Goal: Information Seeking & Learning: Learn about a topic

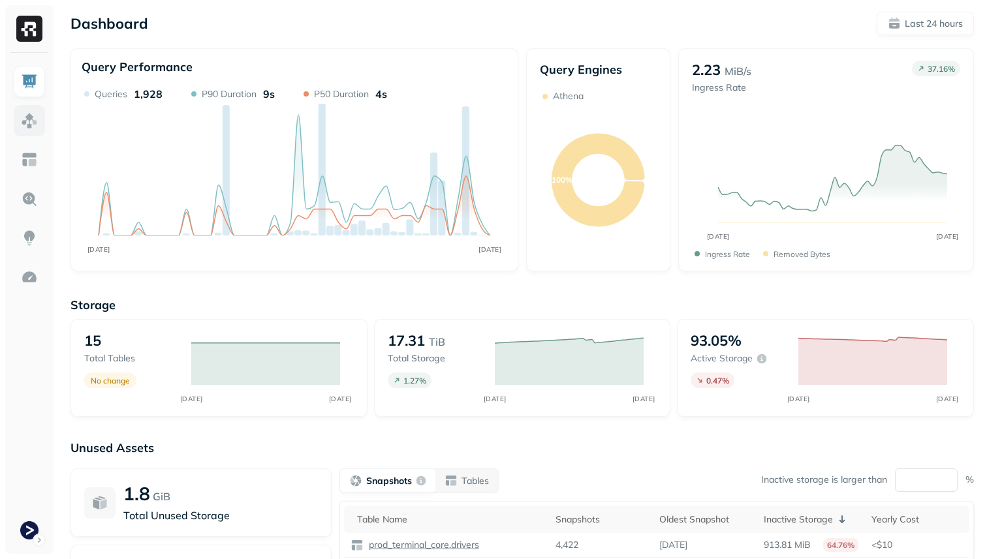
click at [27, 121] on img at bounding box center [29, 120] width 17 height 17
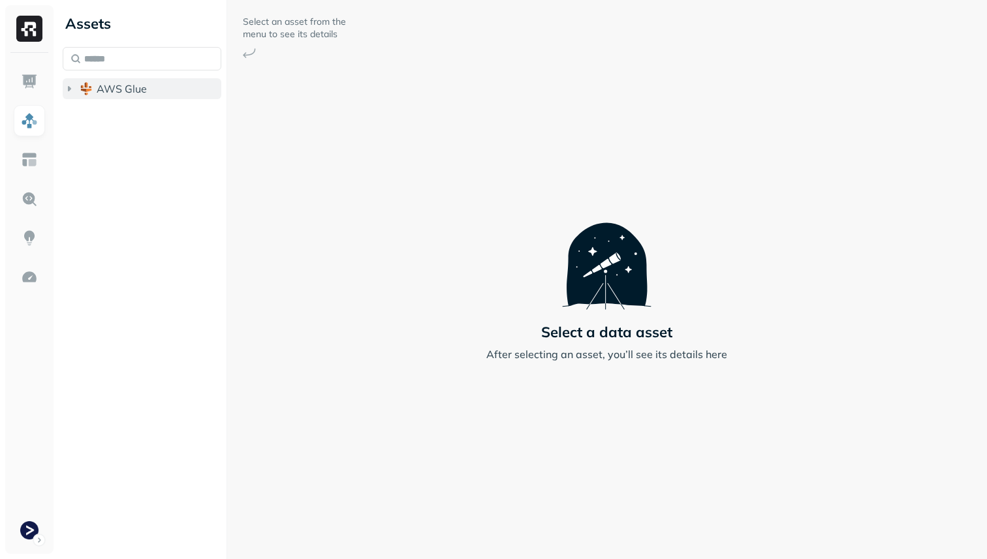
click at [120, 91] on span "AWS Glue" at bounding box center [122, 88] width 50 height 13
click at [123, 113] on span "prod_terminal_core" at bounding box center [157, 113] width 95 height 13
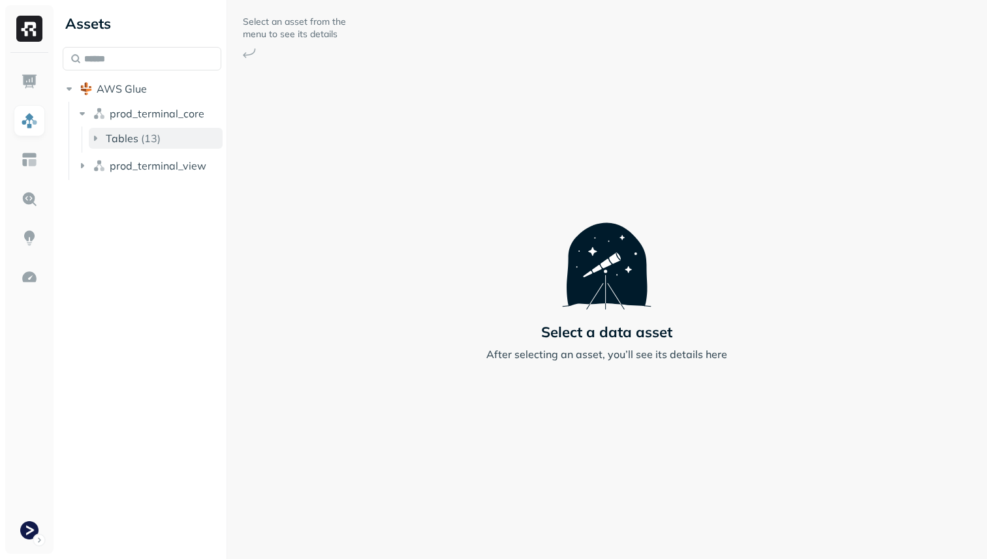
click at [141, 142] on p "( 13 )" at bounding box center [151, 138] width 20 height 13
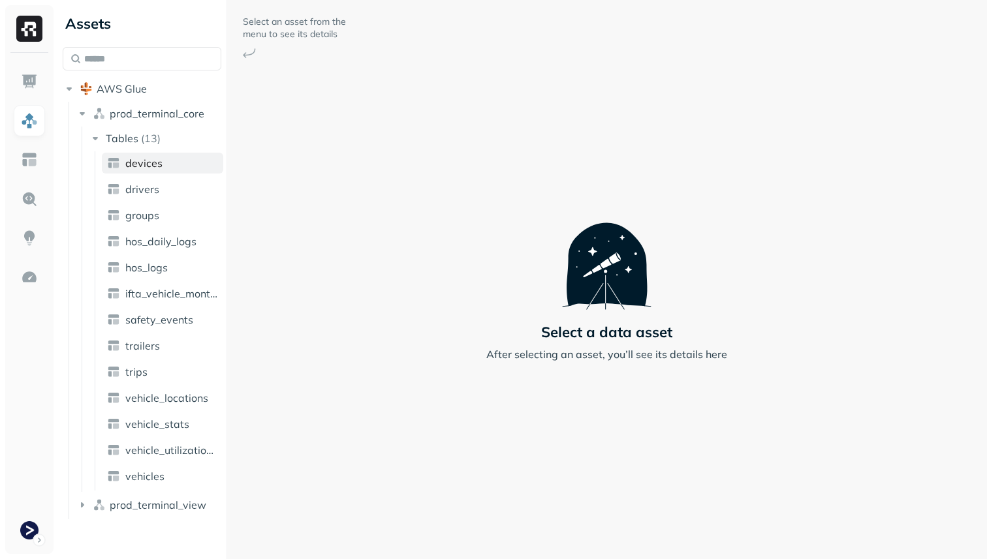
click at [164, 161] on link "devices" at bounding box center [162, 163] width 121 height 21
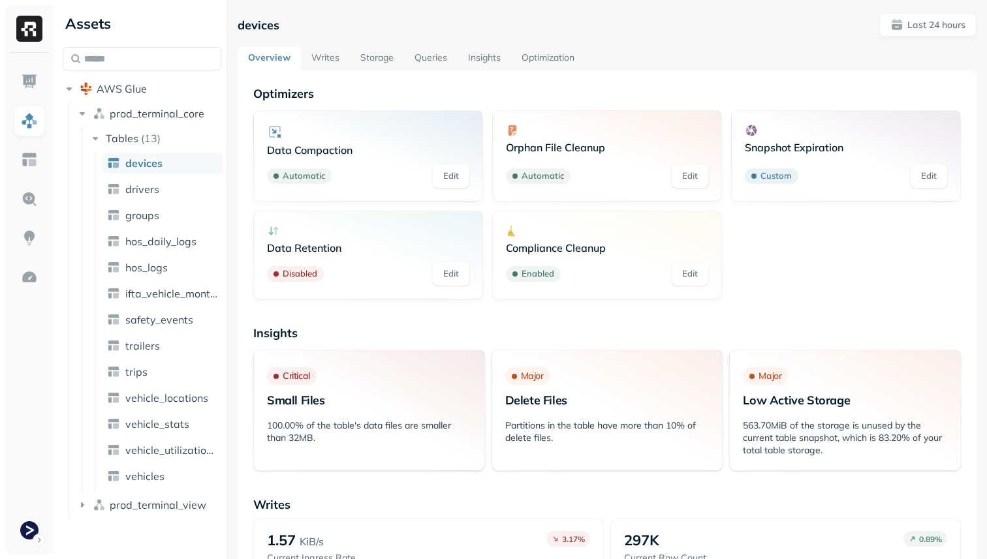
click at [531, 59] on link "Optimization" at bounding box center [548, 58] width 74 height 23
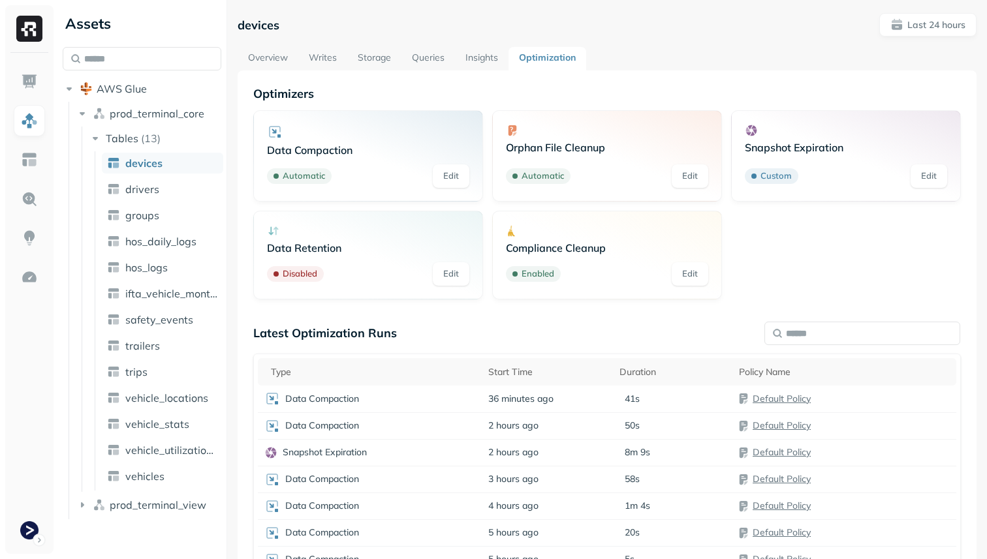
scroll to position [146, 0]
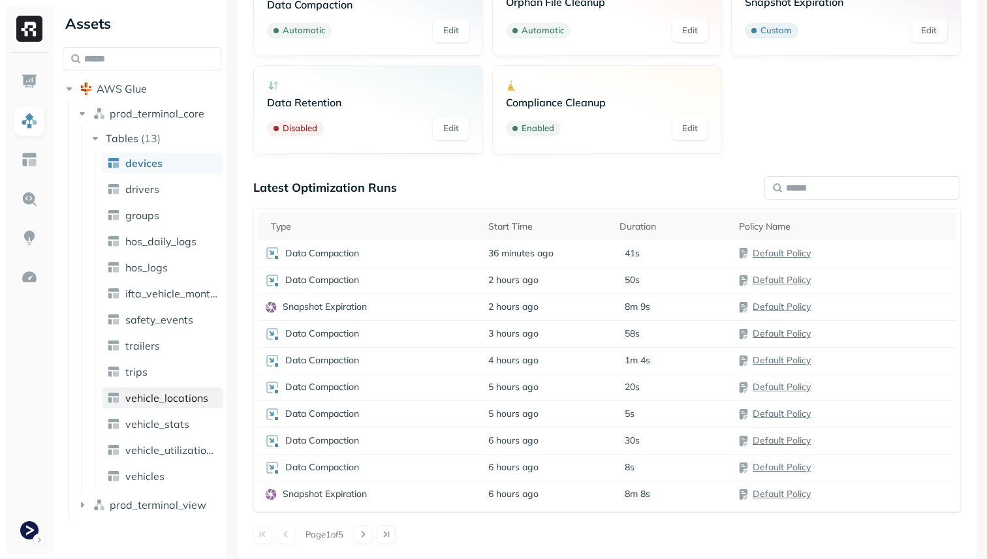
click at [183, 396] on span "vehicle_locations" at bounding box center [166, 398] width 83 height 13
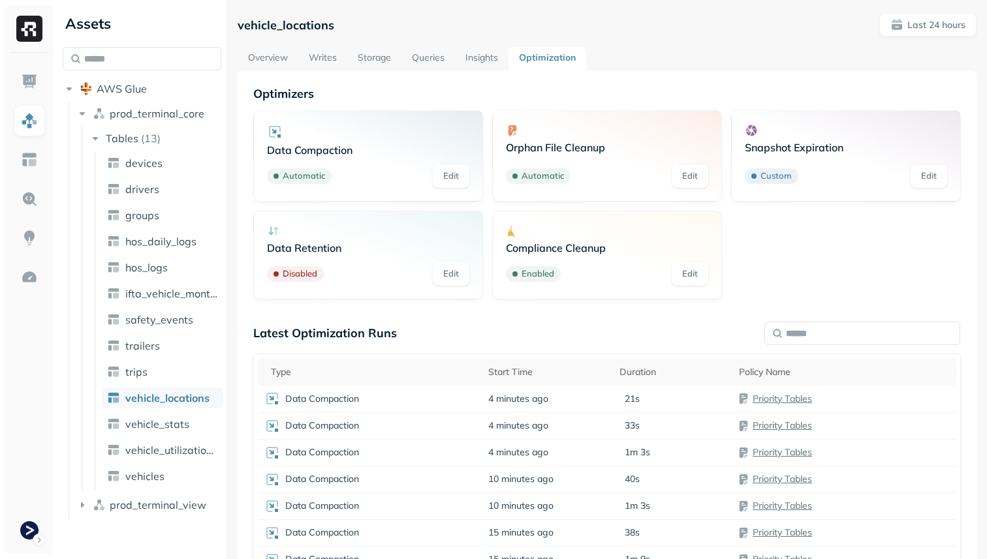
click at [325, 59] on link "Writes" at bounding box center [322, 58] width 49 height 23
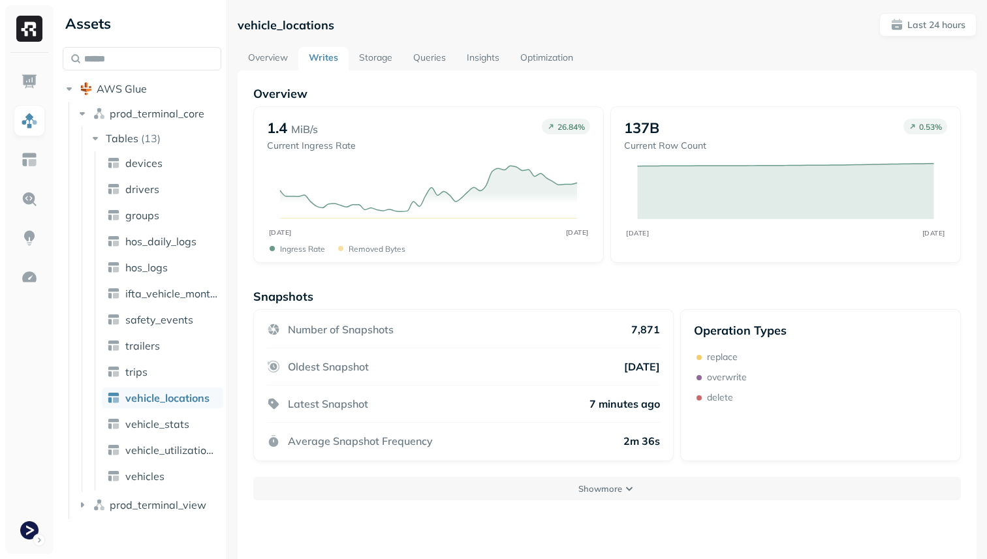
click at [264, 62] on link "Overview" at bounding box center [268, 58] width 61 height 23
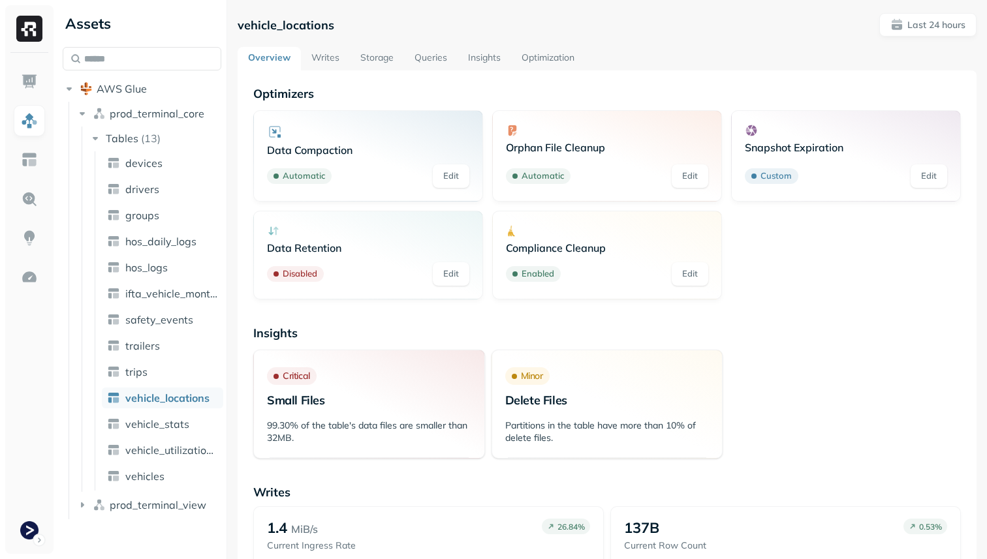
click at [329, 55] on link "Writes" at bounding box center [325, 58] width 49 height 23
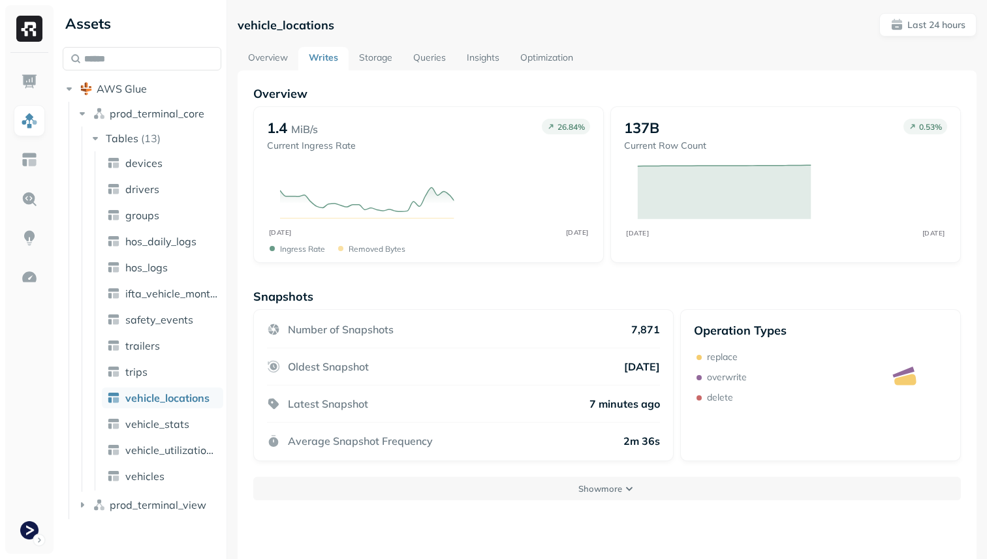
click at [572, 61] on link "Optimization" at bounding box center [547, 58] width 74 height 23
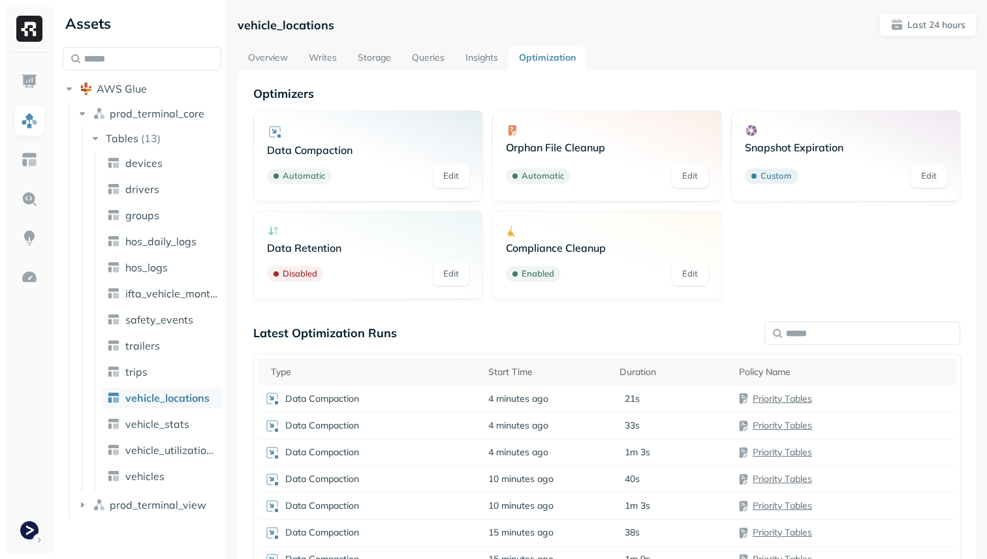
click at [330, 61] on link "Writes" at bounding box center [322, 58] width 49 height 23
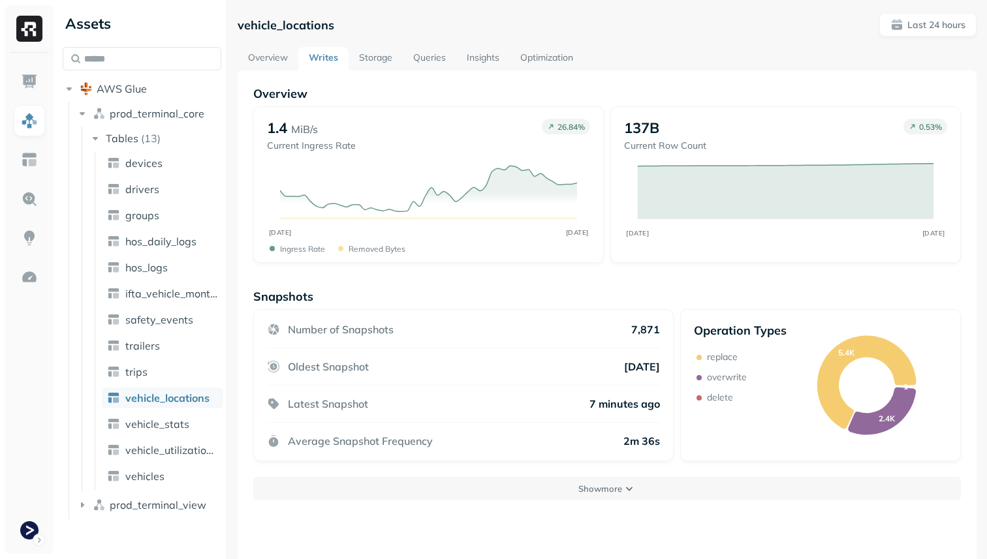
click at [261, 59] on link "Overview" at bounding box center [268, 58] width 61 height 23
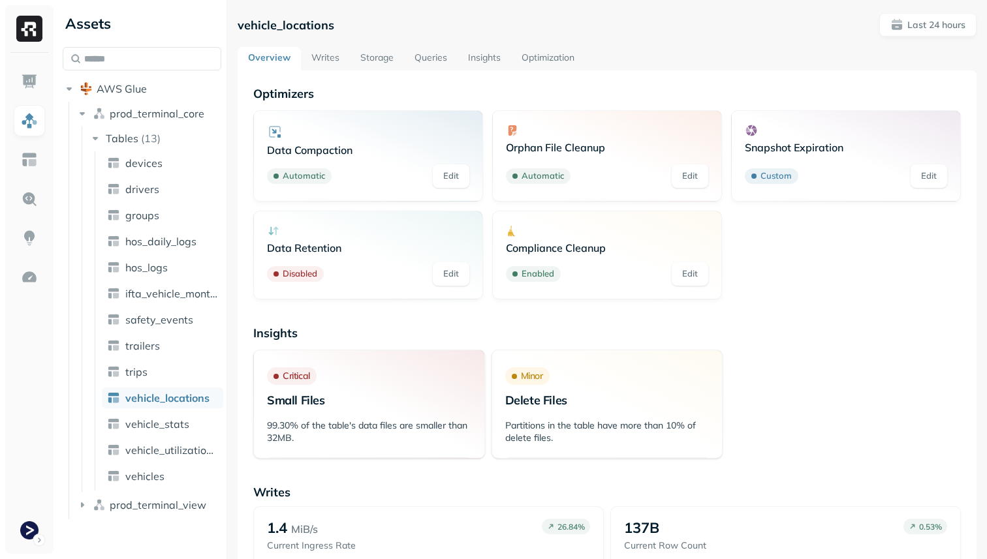
click at [331, 57] on link "Writes" at bounding box center [325, 58] width 49 height 23
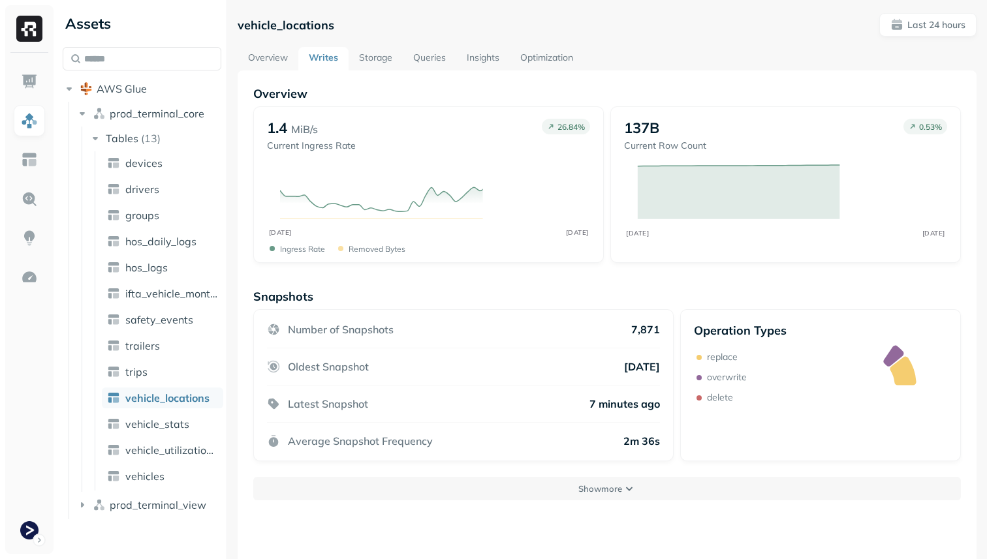
click at [538, 57] on link "Optimization" at bounding box center [547, 58] width 74 height 23
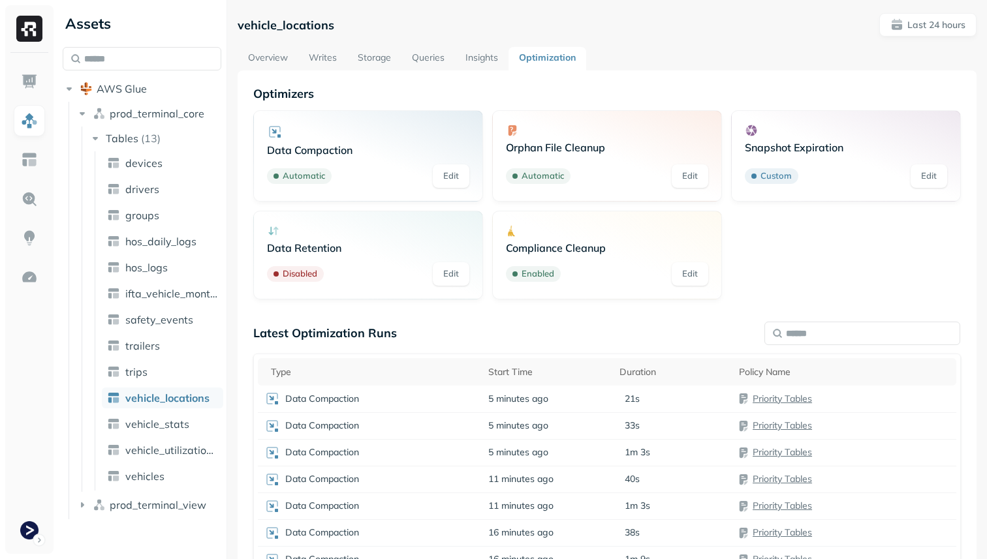
click at [485, 52] on link "Insights" at bounding box center [482, 58] width 54 height 23
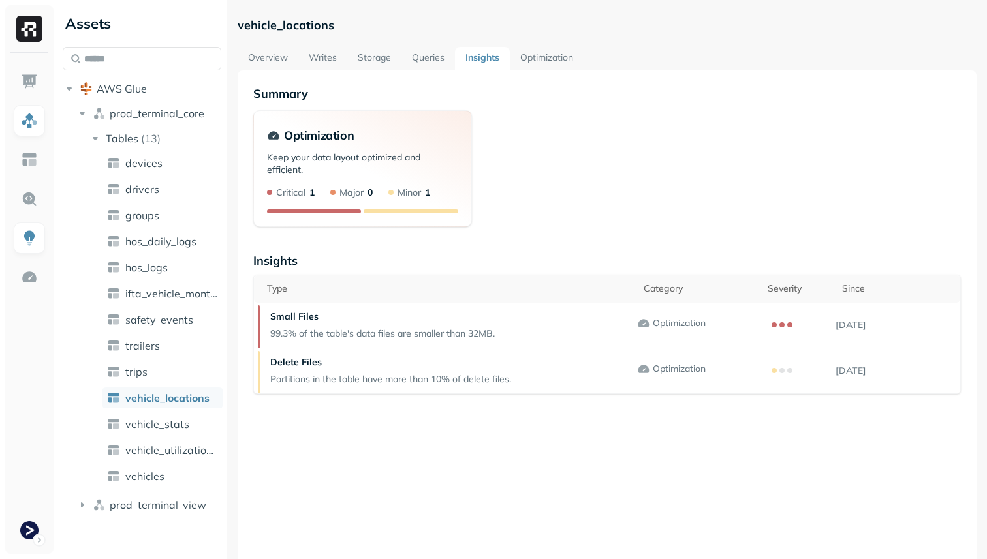
click at [434, 56] on link "Queries" at bounding box center [428, 58] width 54 height 23
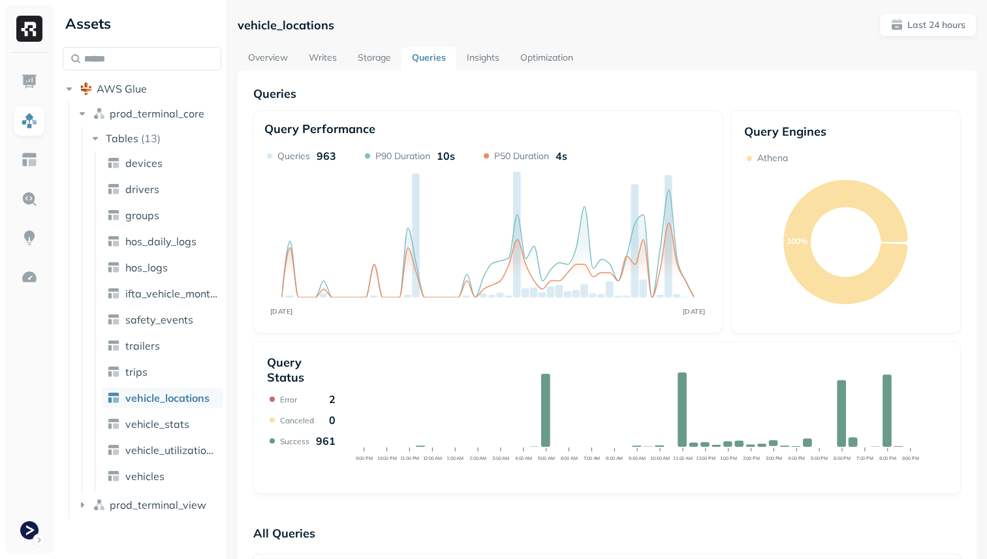
click at [380, 58] on link "Storage" at bounding box center [374, 58] width 54 height 23
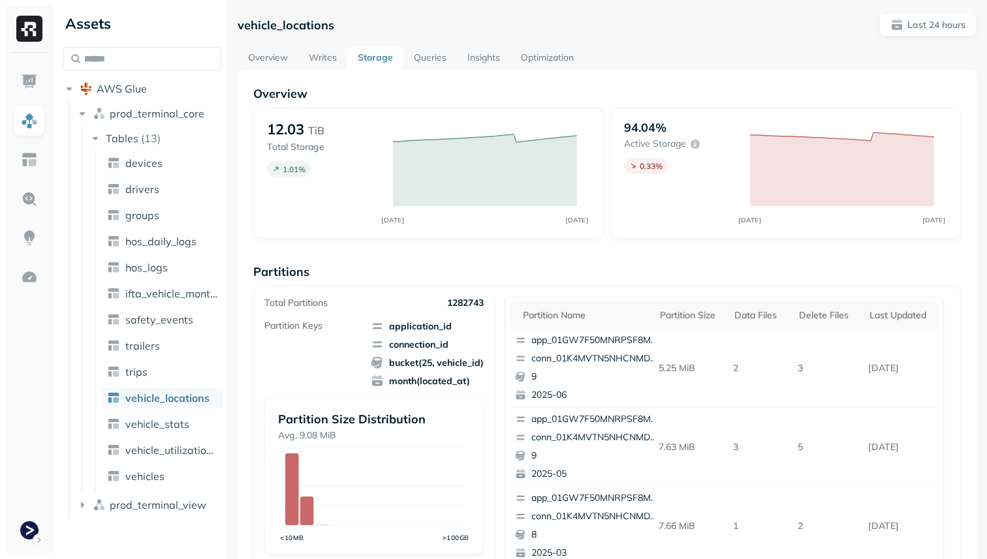
click at [330, 54] on link "Writes" at bounding box center [322, 58] width 49 height 23
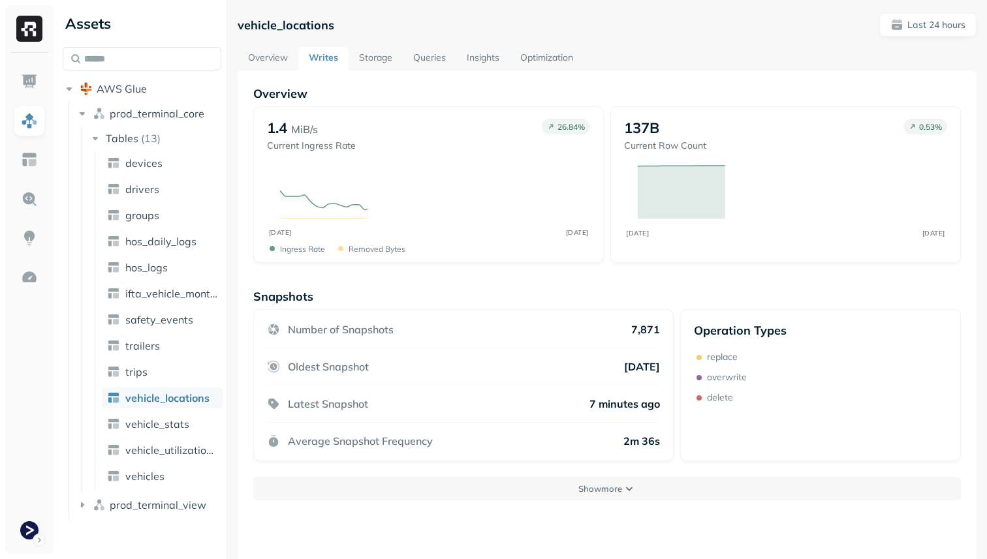
click at [260, 54] on link "Overview" at bounding box center [268, 58] width 61 height 23
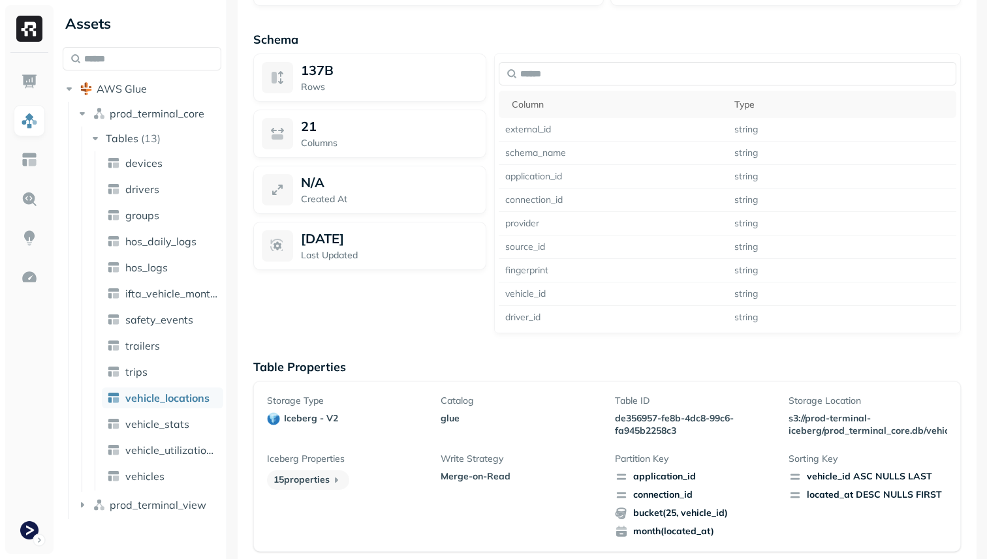
scroll to position [1130, 0]
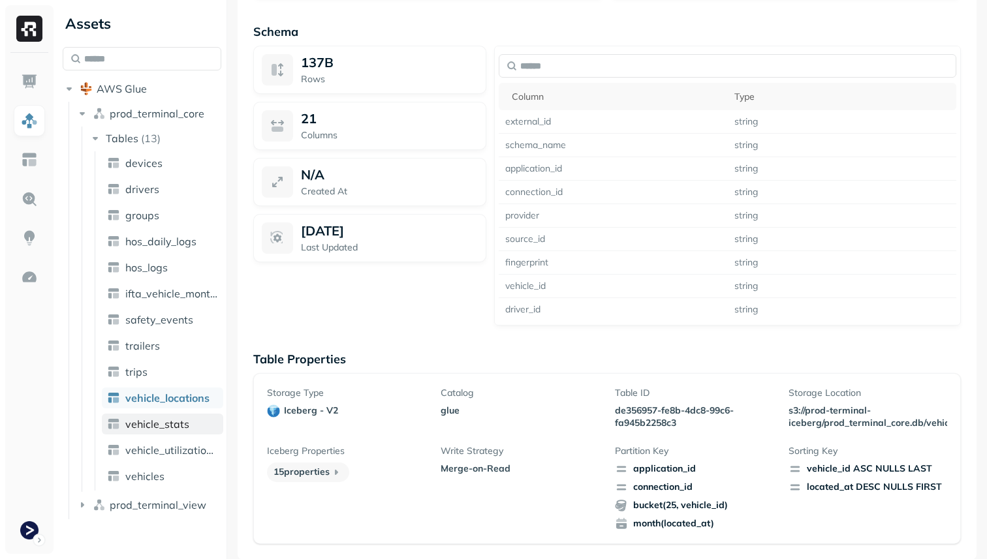
click at [208, 424] on link "vehicle_stats" at bounding box center [162, 424] width 121 height 21
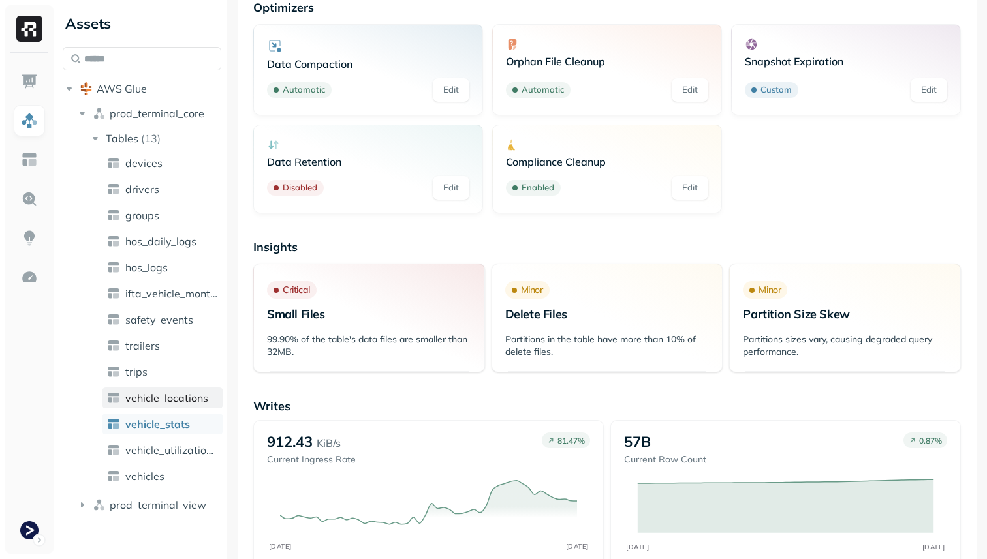
click at [194, 392] on span "vehicle_locations" at bounding box center [166, 398] width 83 height 13
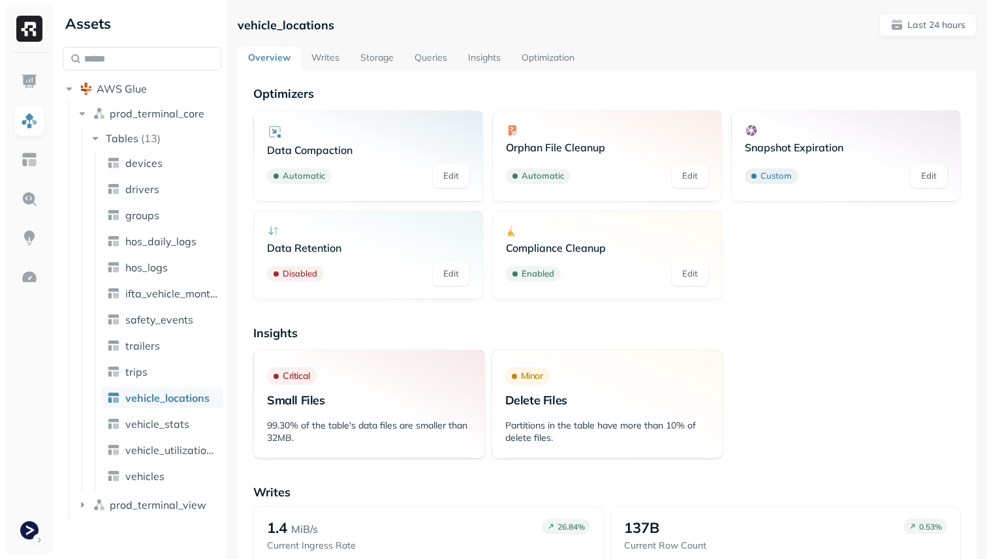
click at [369, 57] on link "Storage" at bounding box center [377, 58] width 54 height 23
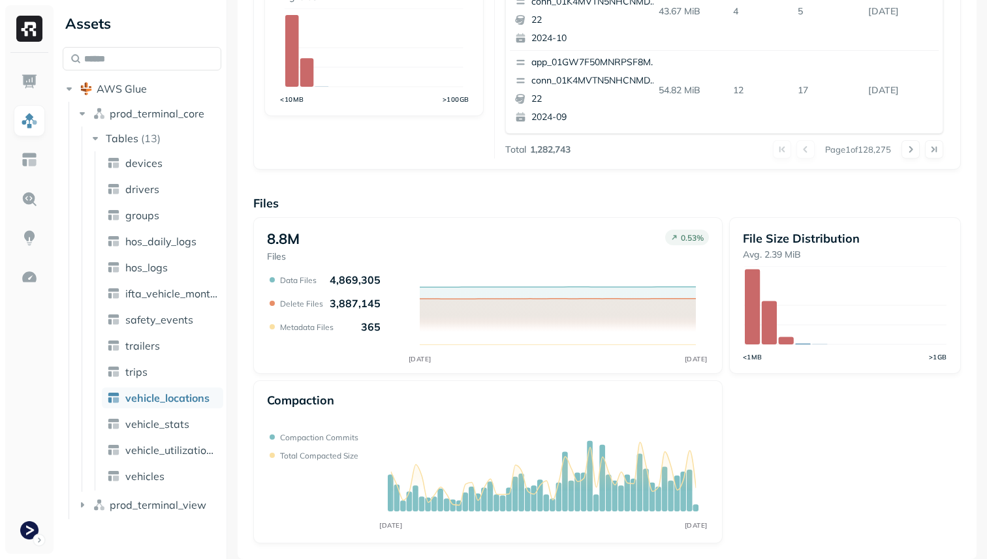
scroll to position [427, 0]
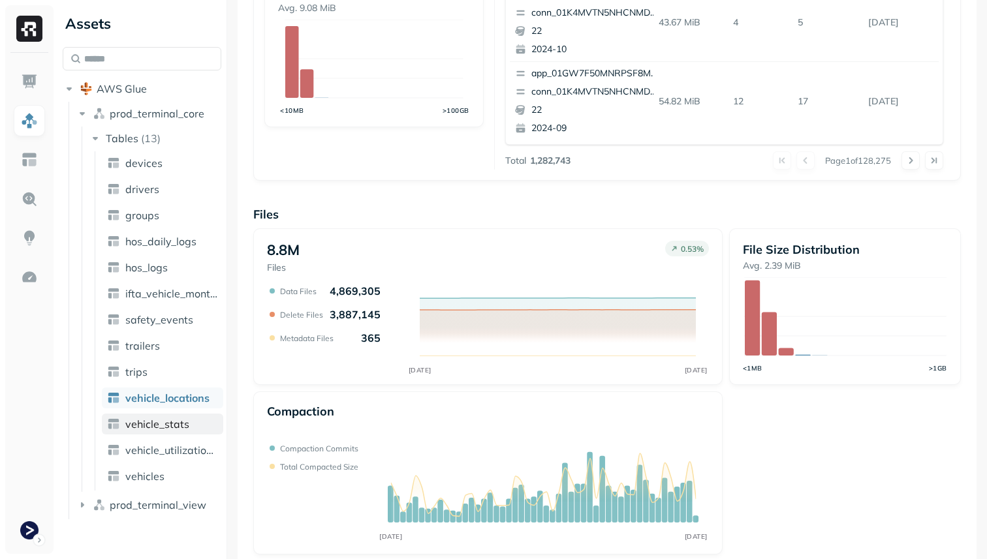
click at [200, 428] on link "vehicle_stats" at bounding box center [162, 424] width 121 height 21
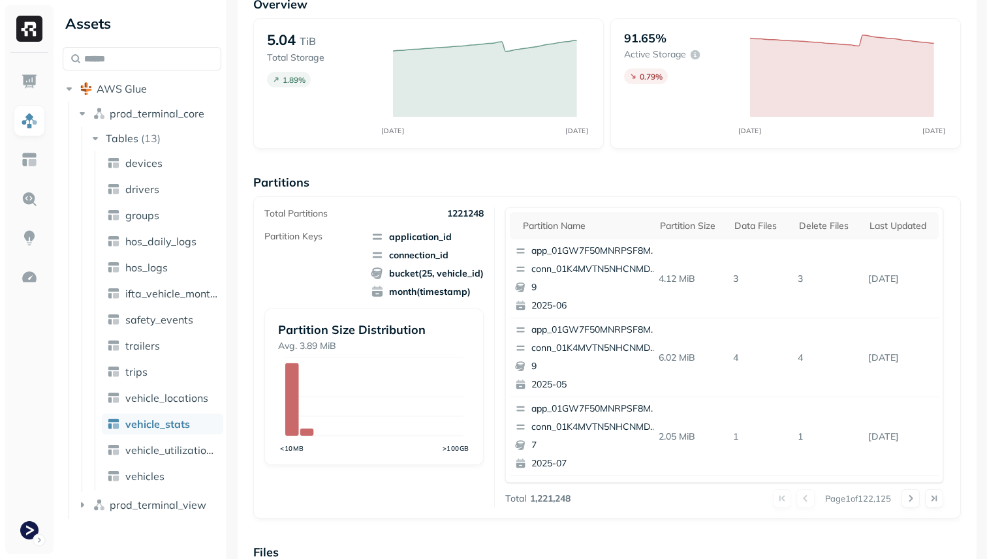
scroll to position [87, 0]
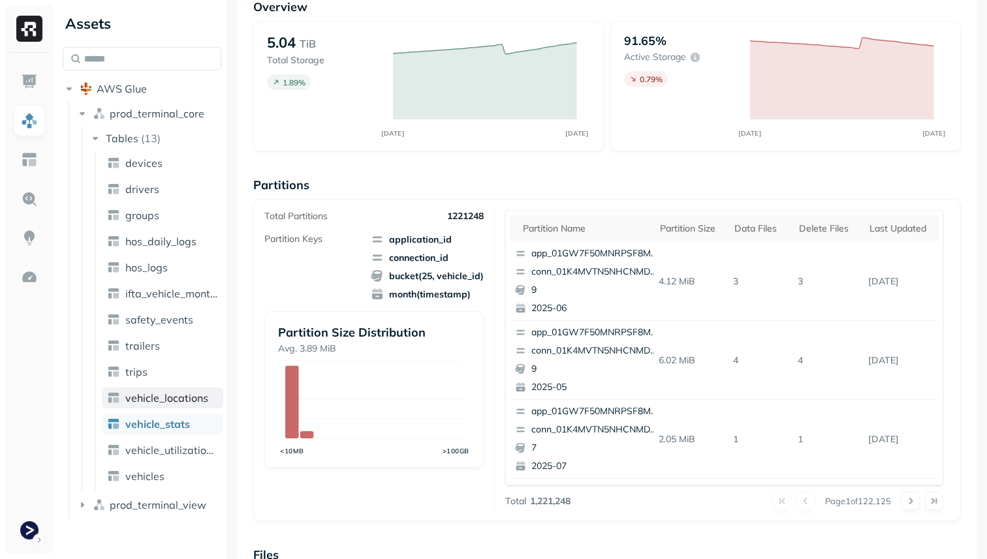
click at [173, 400] on span "vehicle_locations" at bounding box center [166, 398] width 83 height 13
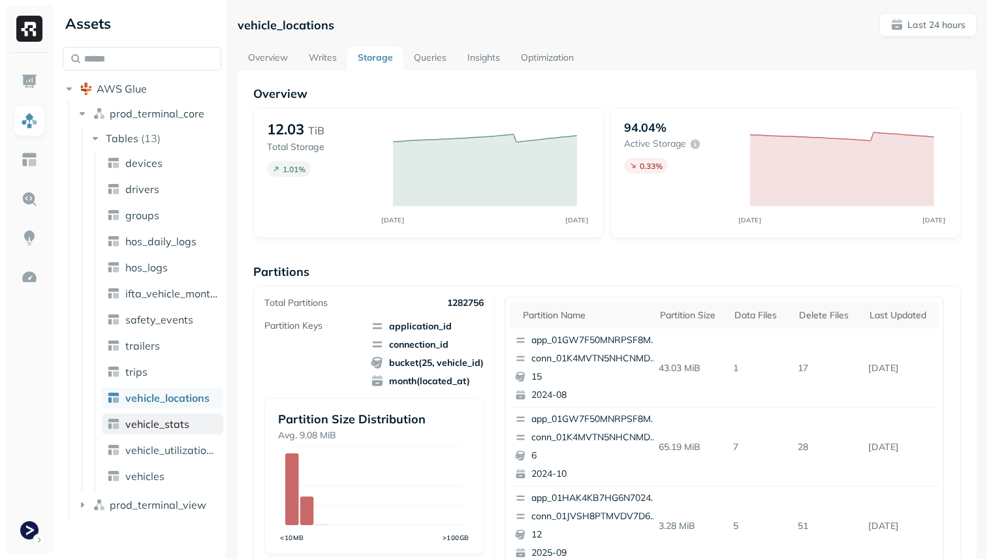
click at [191, 427] on link "vehicle_stats" at bounding box center [162, 424] width 121 height 21
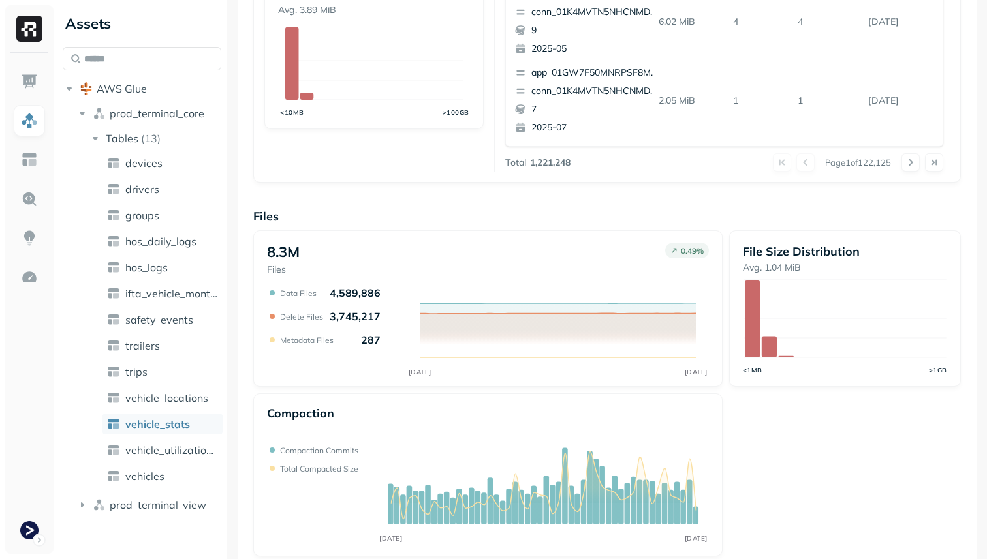
scroll to position [439, 0]
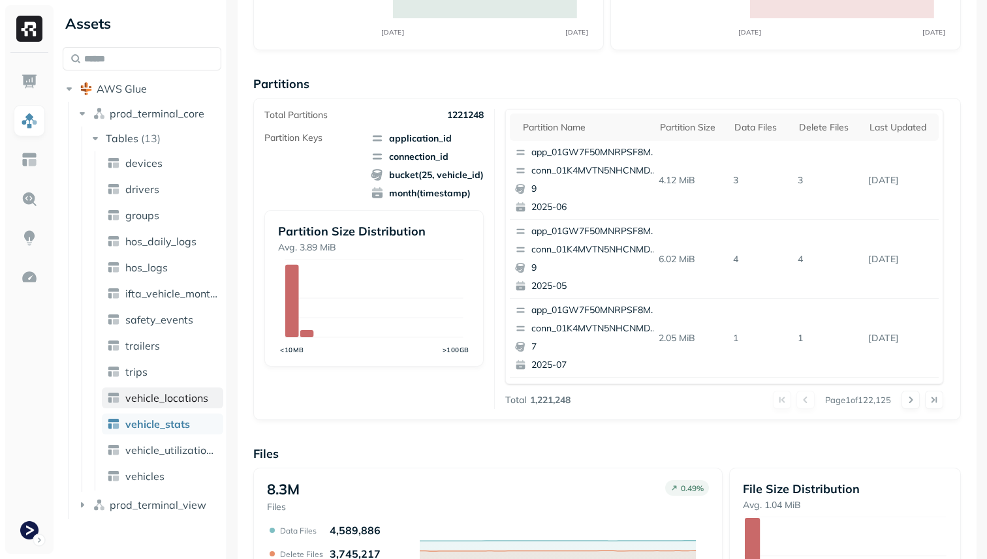
click at [196, 398] on span "vehicle_locations" at bounding box center [166, 398] width 83 height 13
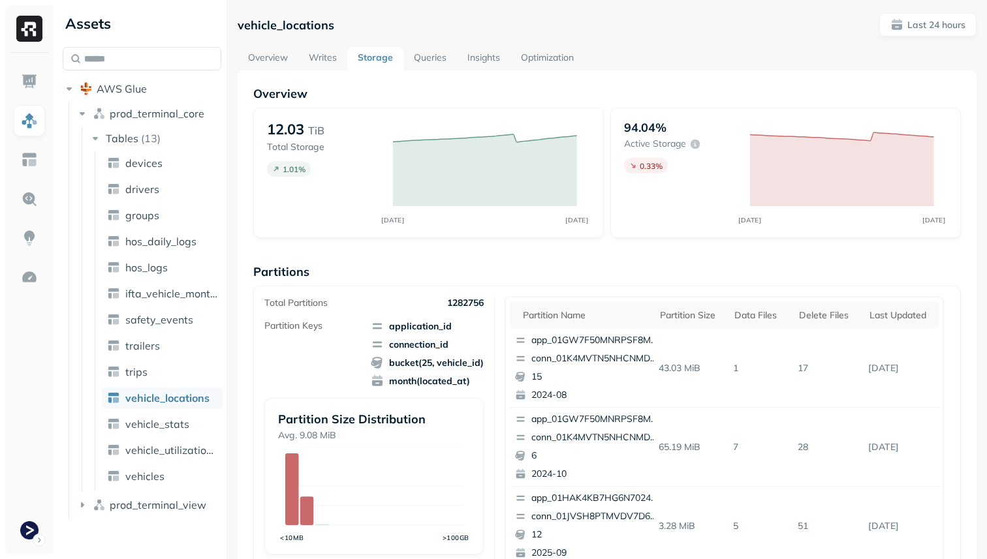
click at [542, 64] on link "Optimization" at bounding box center [547, 58] width 74 height 23
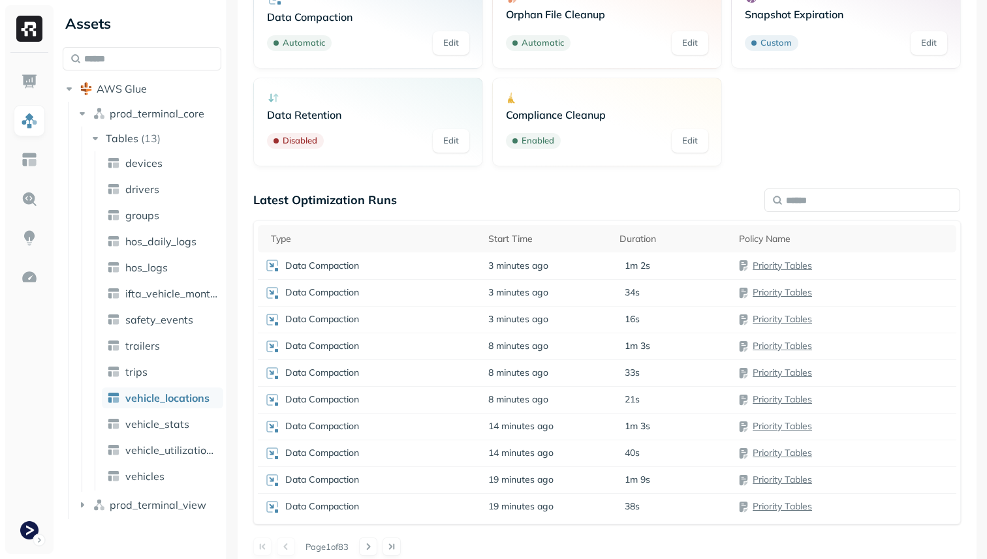
scroll to position [146, 0]
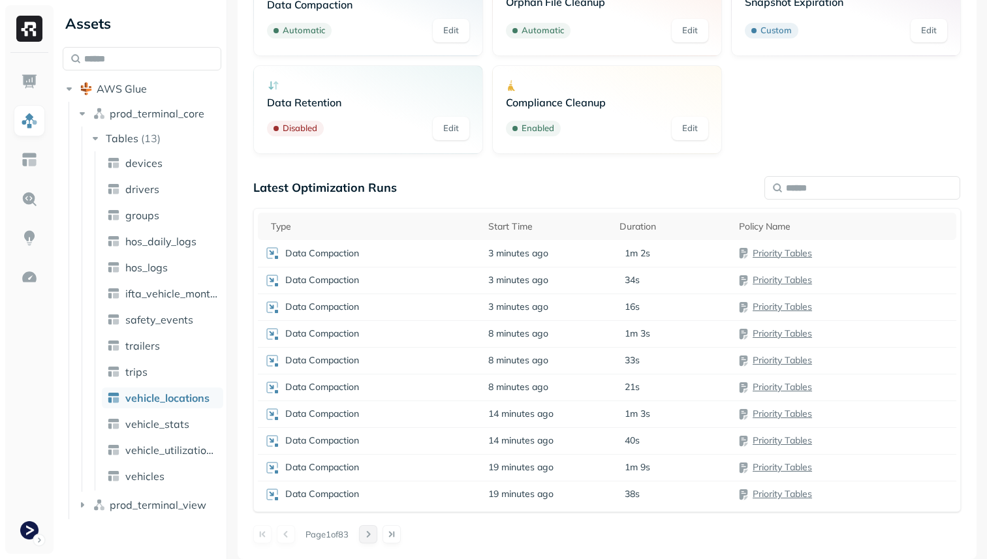
click at [377, 535] on button at bounding box center [368, 534] width 18 height 18
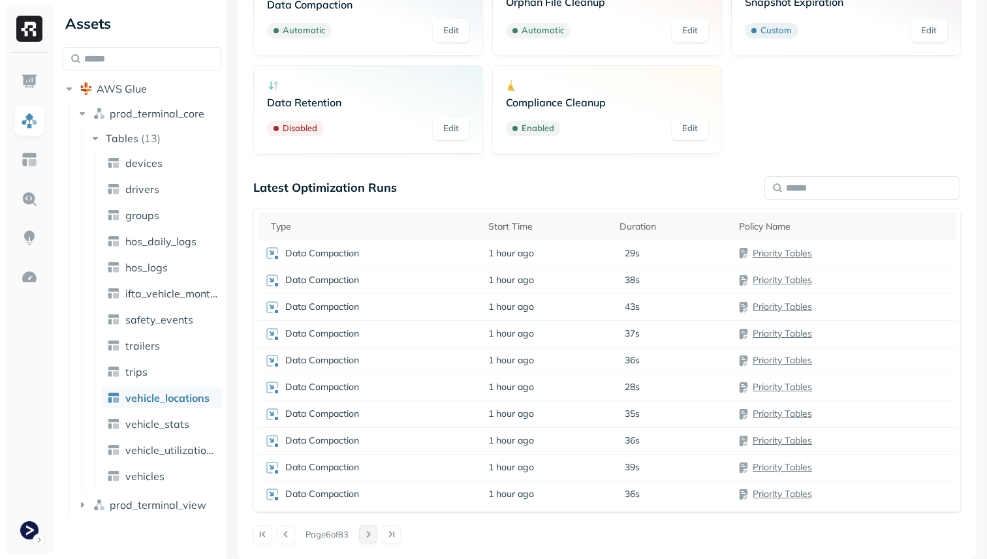
click at [377, 535] on button at bounding box center [368, 534] width 18 height 18
click at [379, 535] on button at bounding box center [373, 534] width 18 height 18
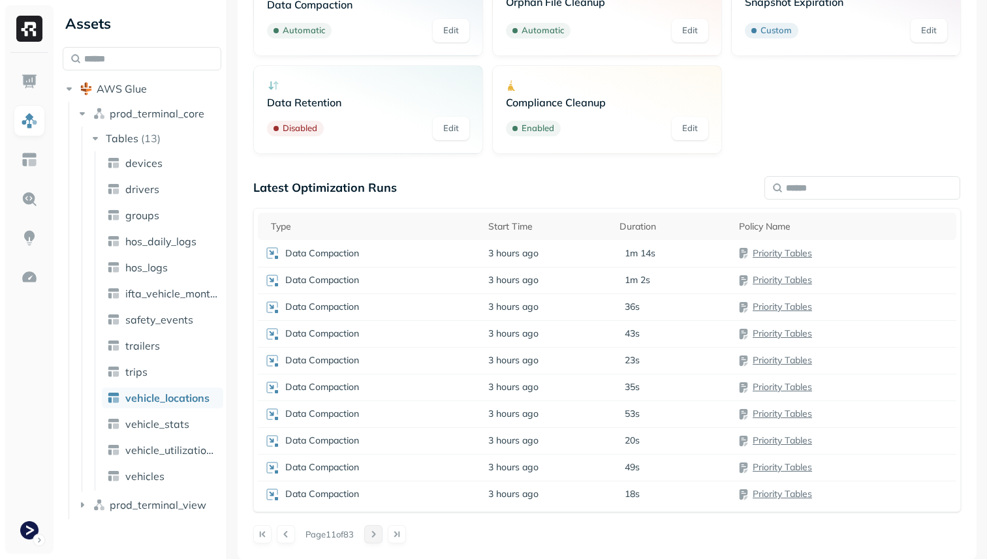
click at [379, 535] on button at bounding box center [373, 534] width 18 height 18
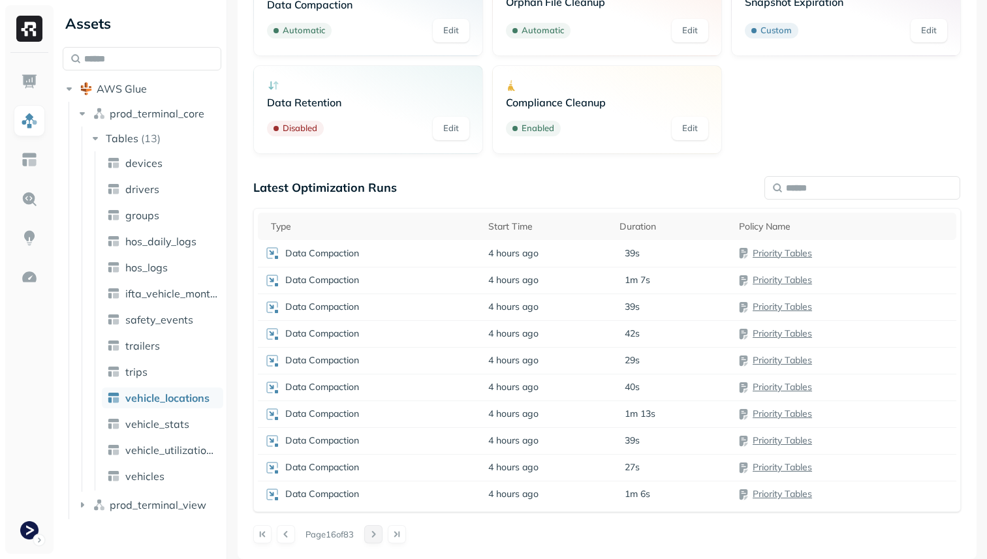
click at [379, 535] on button at bounding box center [373, 534] width 18 height 18
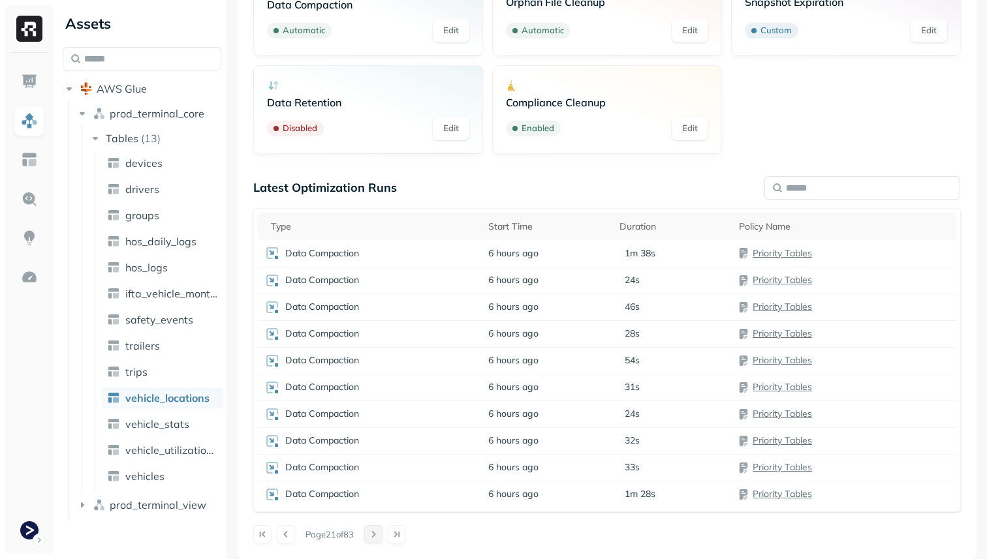
click at [379, 535] on button at bounding box center [373, 534] width 18 height 18
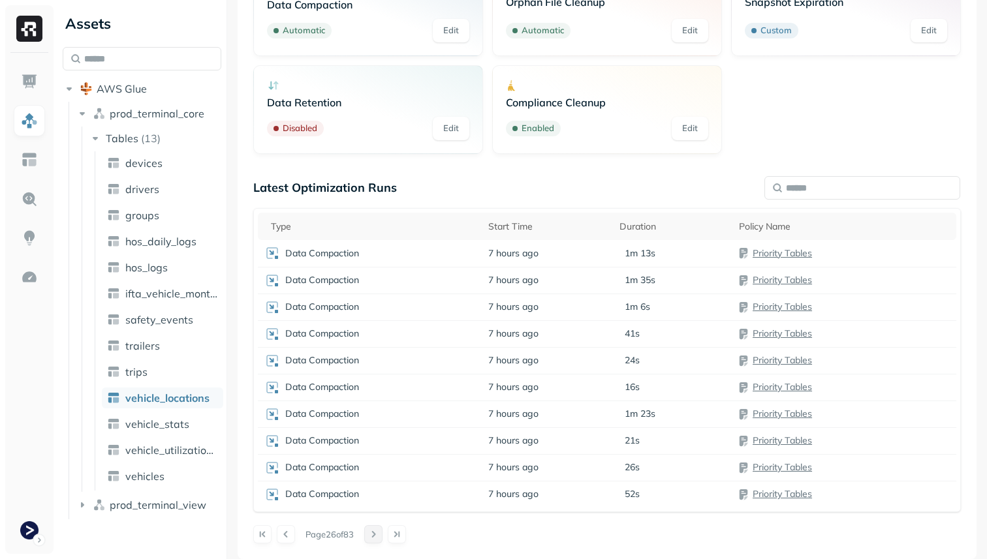
click at [379, 535] on button at bounding box center [373, 534] width 18 height 18
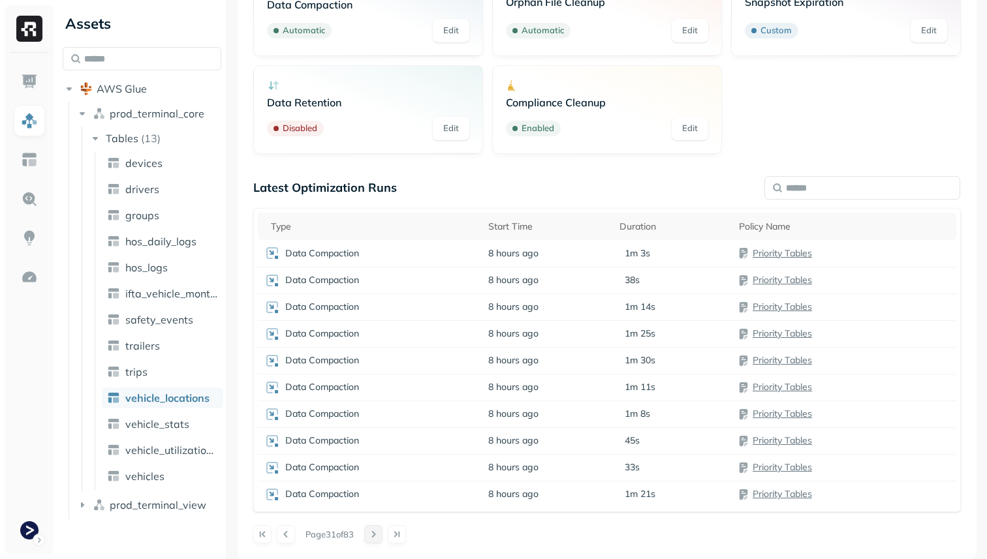
click at [379, 535] on button at bounding box center [373, 534] width 18 height 18
click at [326, 328] on div "Snapshot Expiration" at bounding box center [369, 334] width 210 height 13
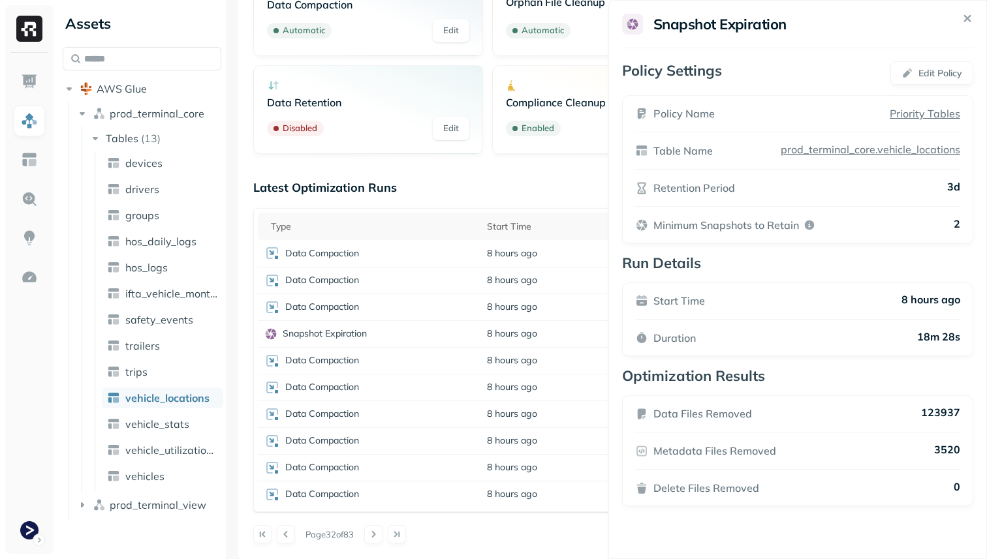
click at [966, 16] on icon at bounding box center [967, 18] width 15 height 15
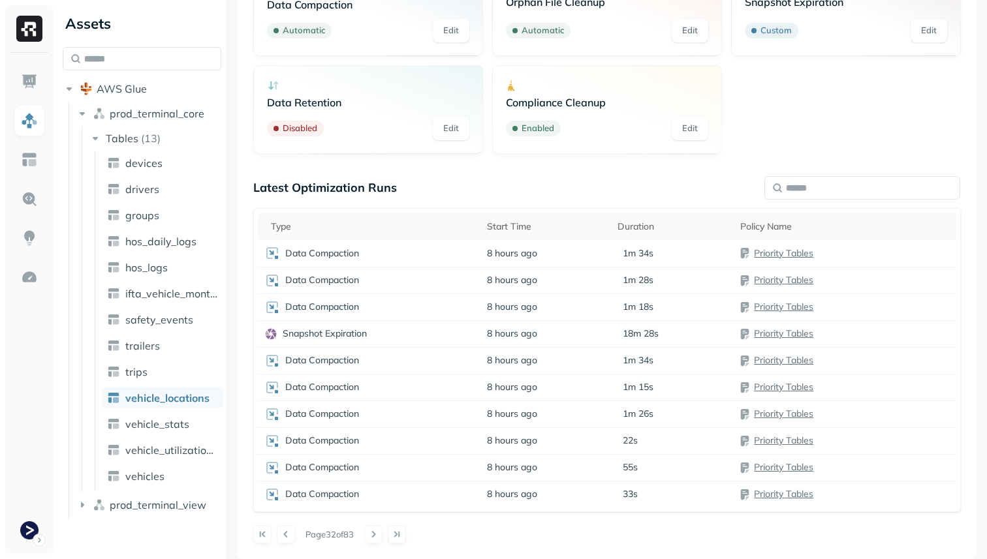
scroll to position [0, 0]
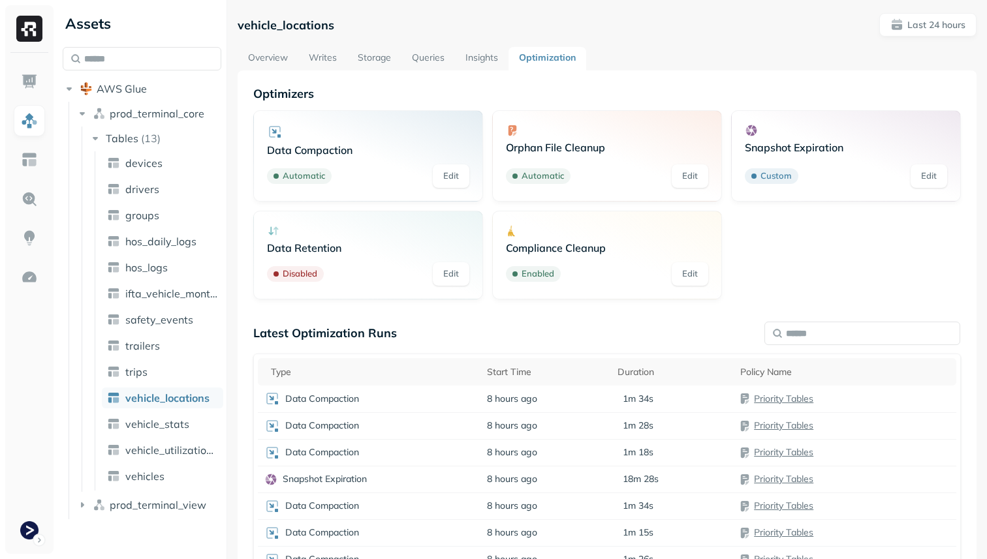
click at [268, 61] on link "Overview" at bounding box center [268, 58] width 61 height 23
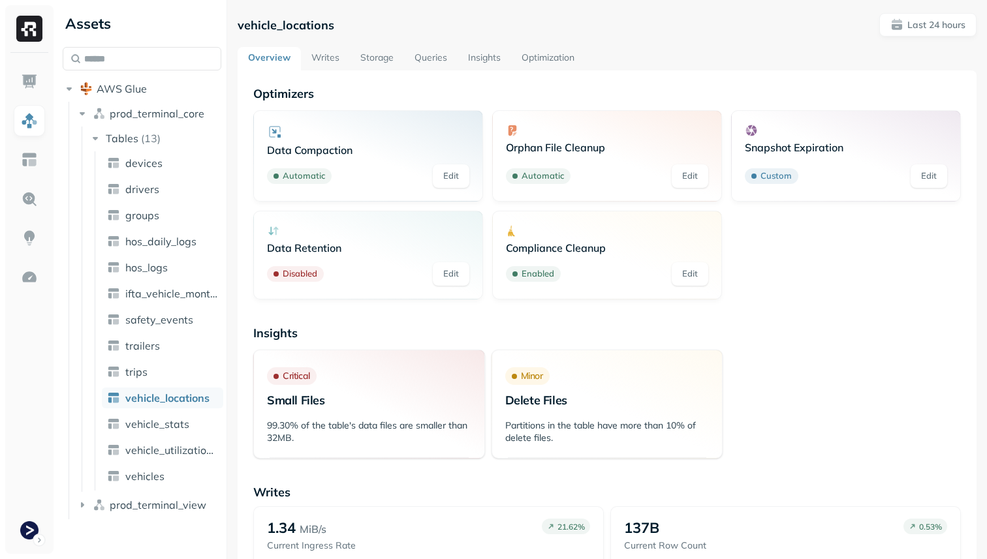
click at [551, 57] on link "Optimization" at bounding box center [548, 58] width 74 height 23
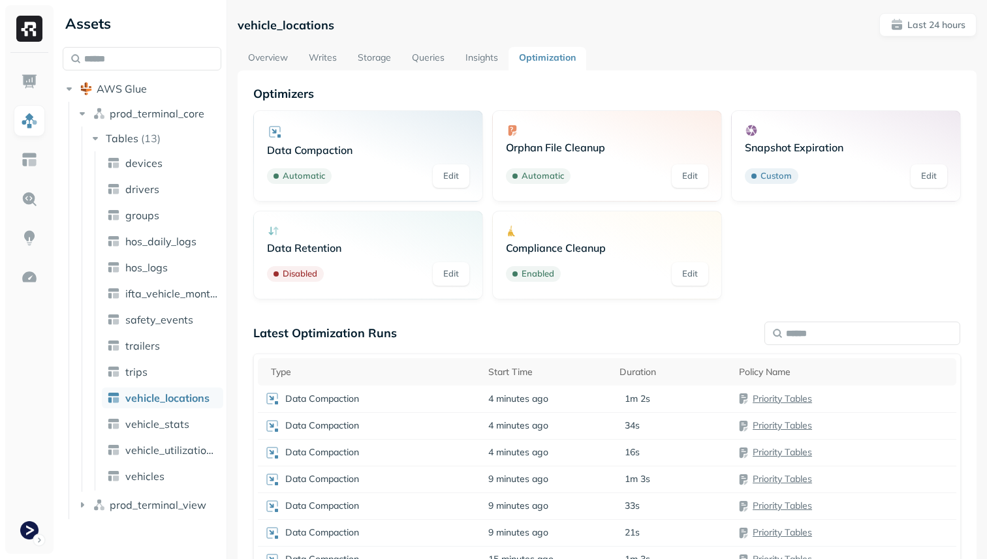
click at [287, 65] on link "Overview" at bounding box center [268, 58] width 61 height 23
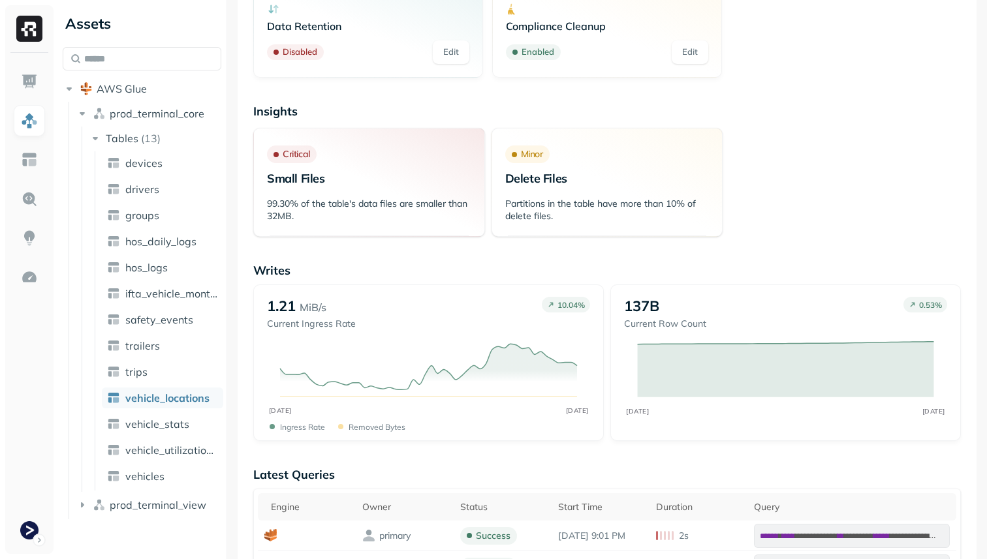
scroll to position [220, 0]
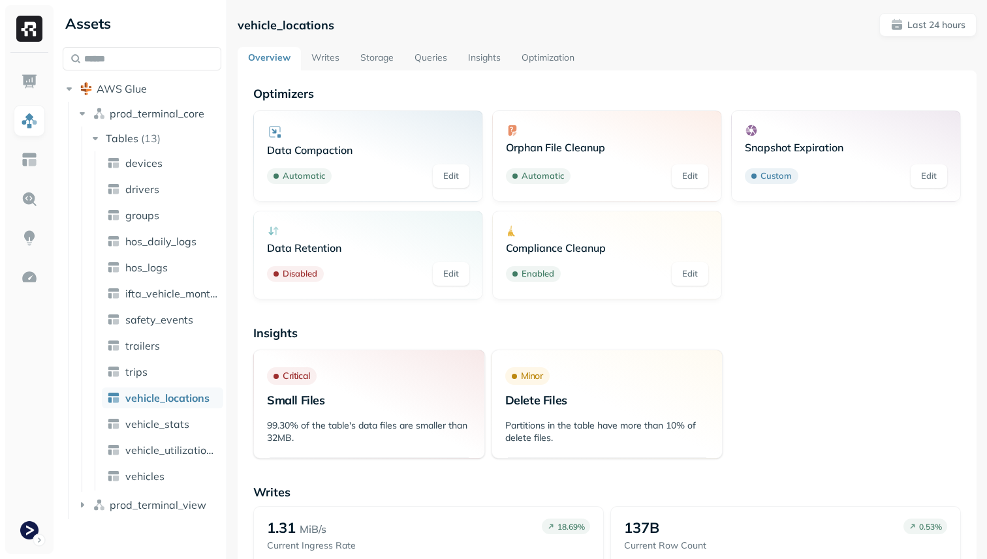
click at [567, 62] on link "Optimization" at bounding box center [548, 58] width 74 height 23
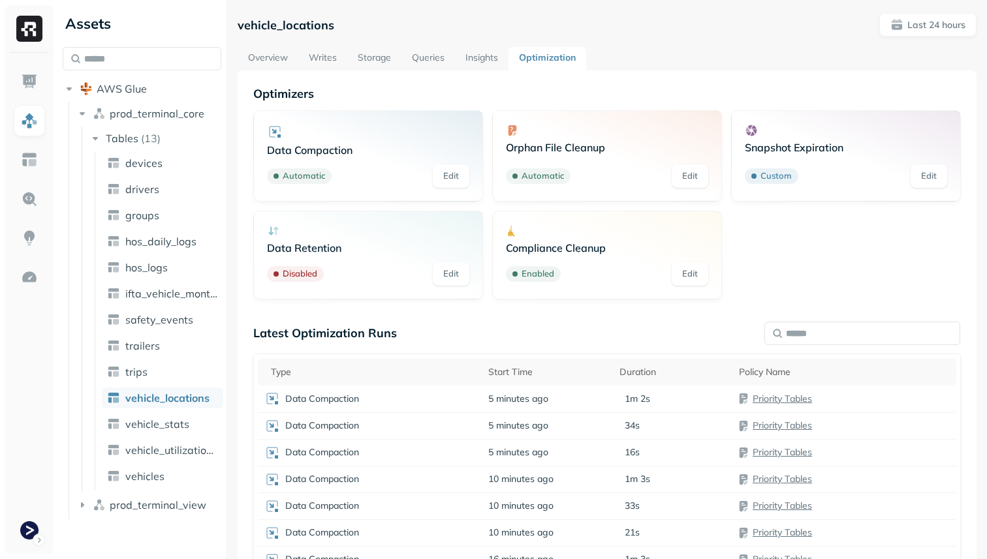
click at [375, 55] on link "Storage" at bounding box center [374, 58] width 54 height 23
click at [319, 50] on link "Writes" at bounding box center [322, 58] width 49 height 23
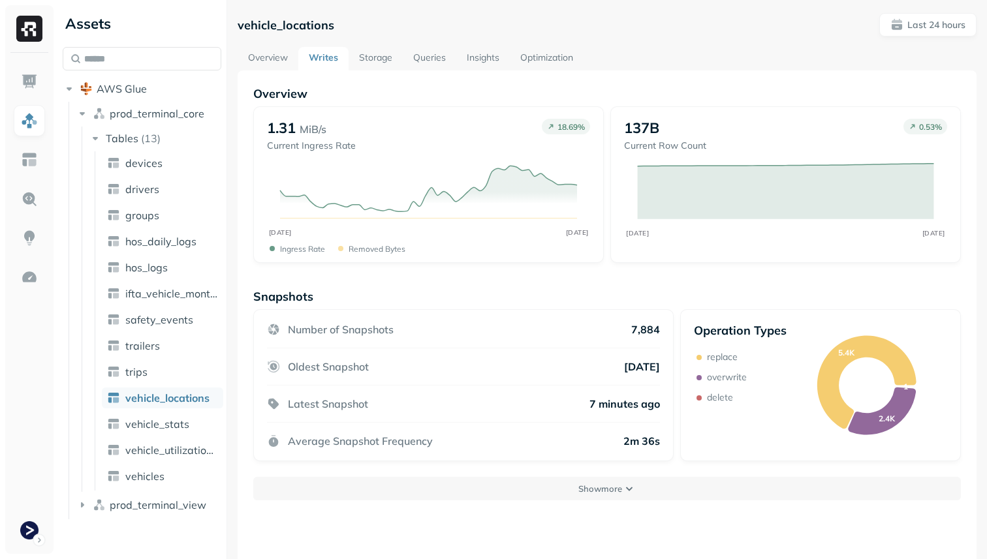
click at [288, 62] on link "Overview" at bounding box center [268, 58] width 61 height 23
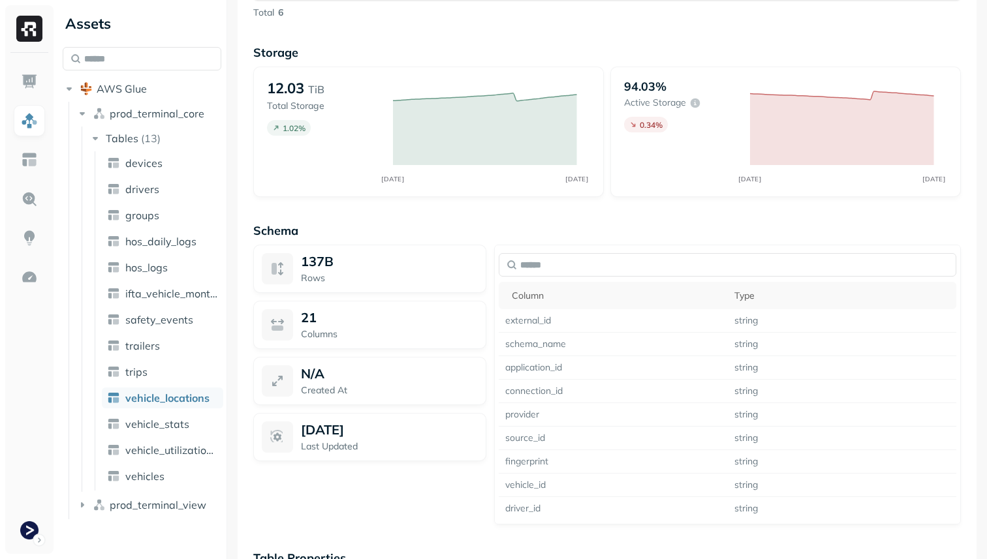
scroll to position [940, 0]
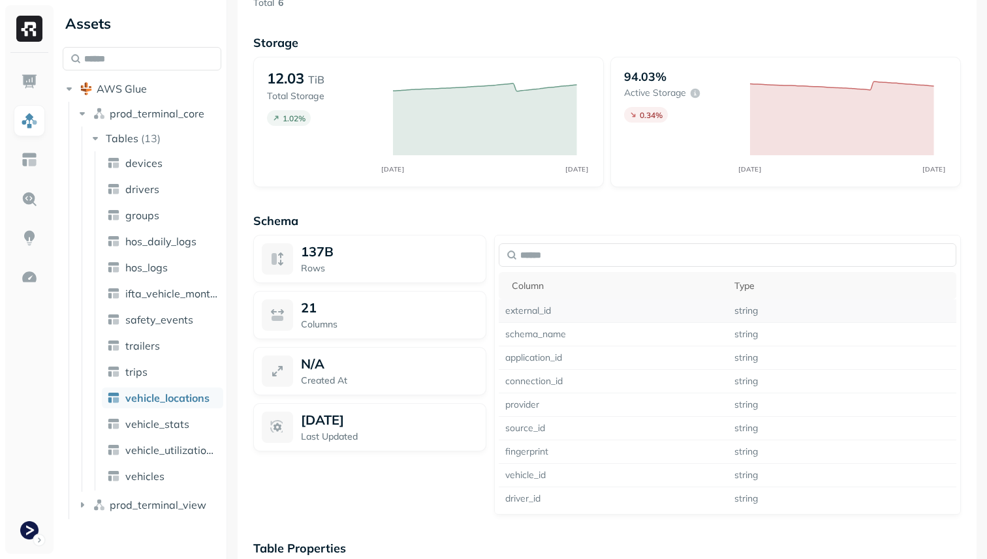
click at [602, 311] on td "external_id" at bounding box center [613, 311] width 228 height 23
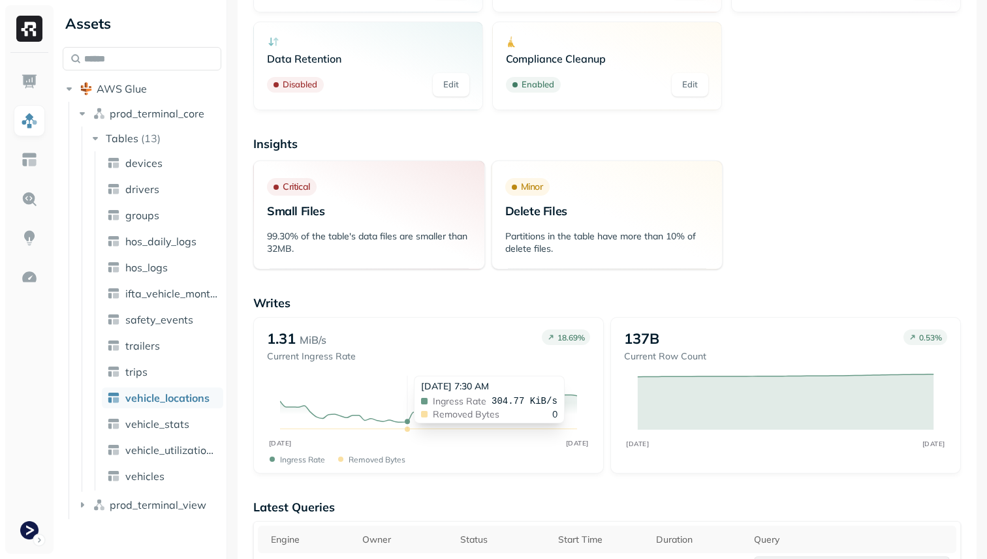
scroll to position [0, 0]
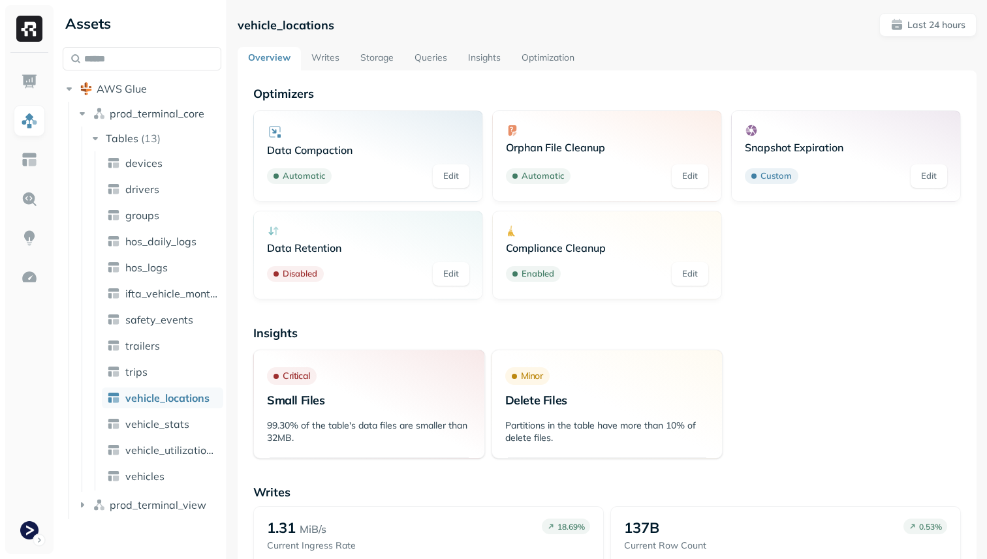
click at [307, 57] on link "Writes" at bounding box center [325, 58] width 49 height 23
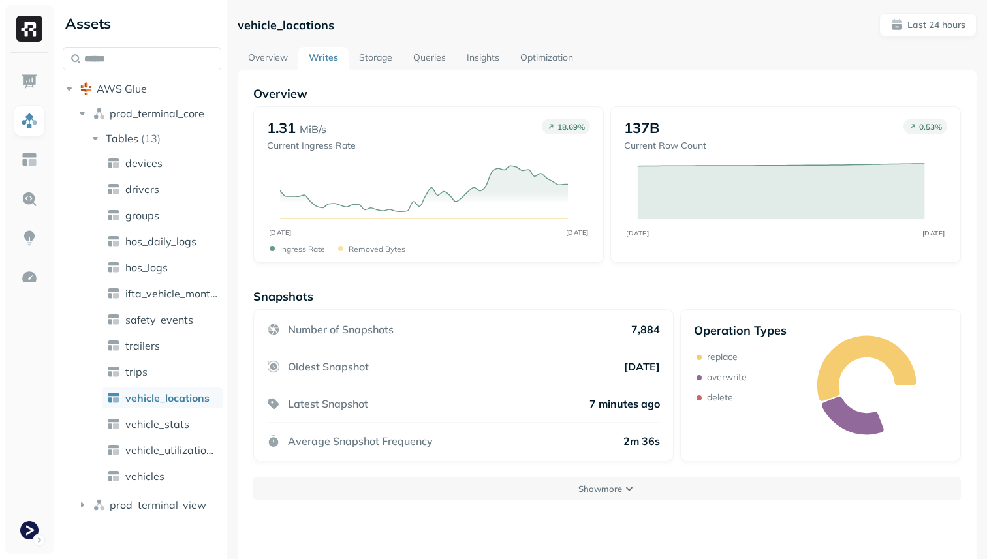
click at [366, 57] on link "Storage" at bounding box center [376, 58] width 54 height 23
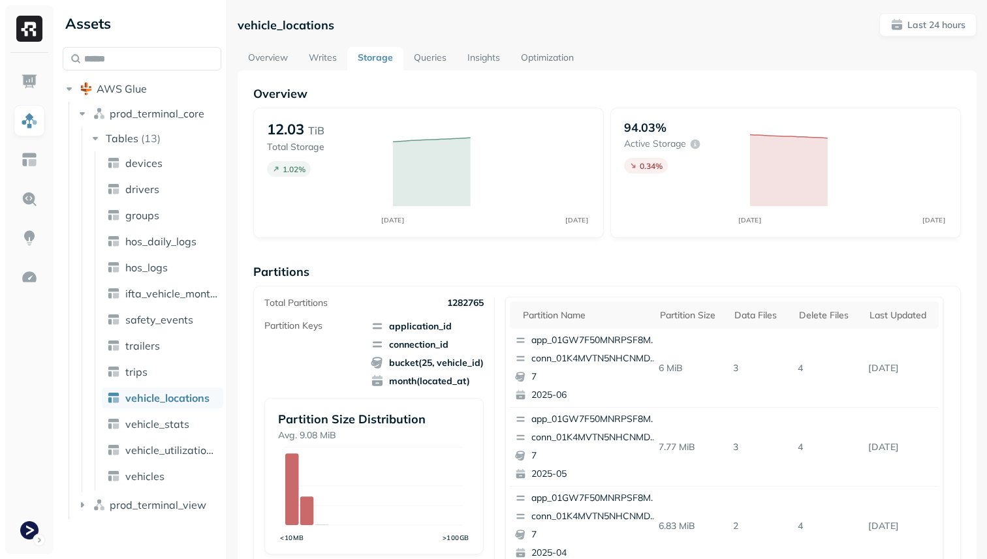
click at [424, 56] on link "Queries" at bounding box center [430, 58] width 54 height 23
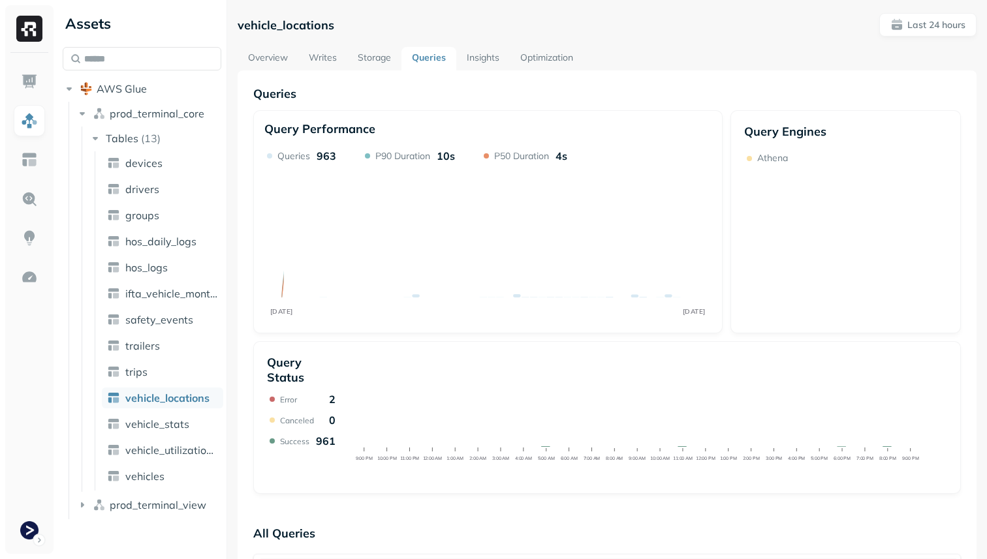
click at [480, 57] on link "Insights" at bounding box center [483, 58] width 54 height 23
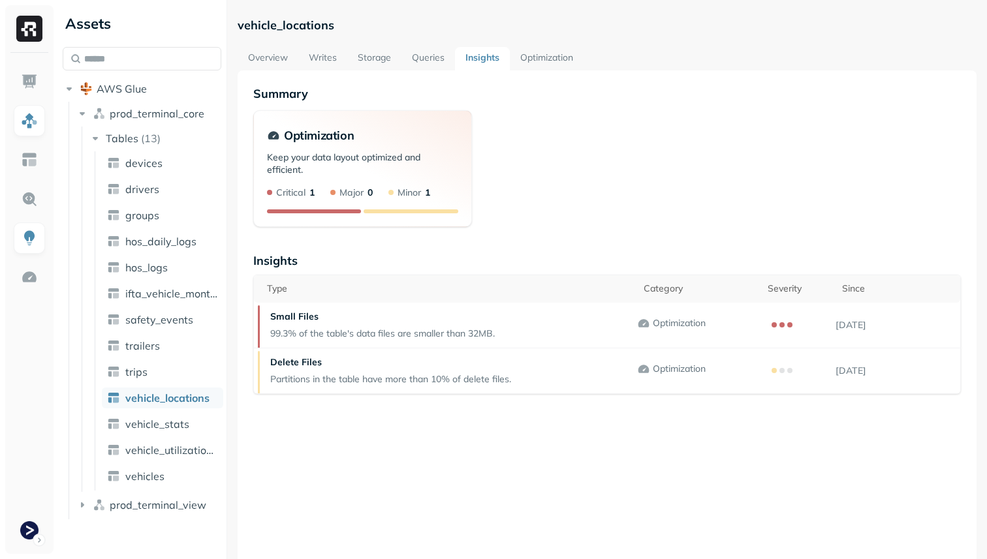
click at [552, 57] on link "Optimization" at bounding box center [547, 58] width 74 height 23
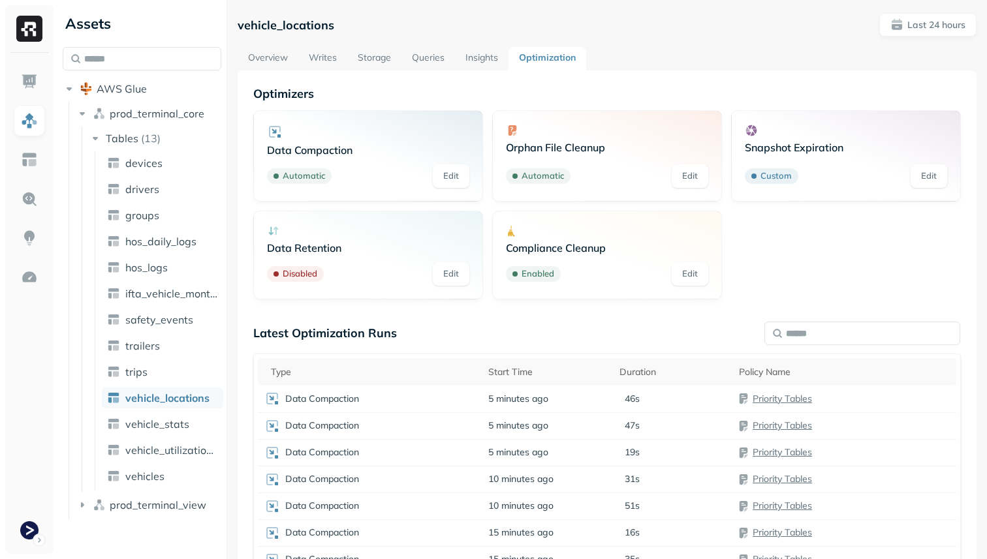
click at [275, 59] on link "Overview" at bounding box center [268, 58] width 61 height 23
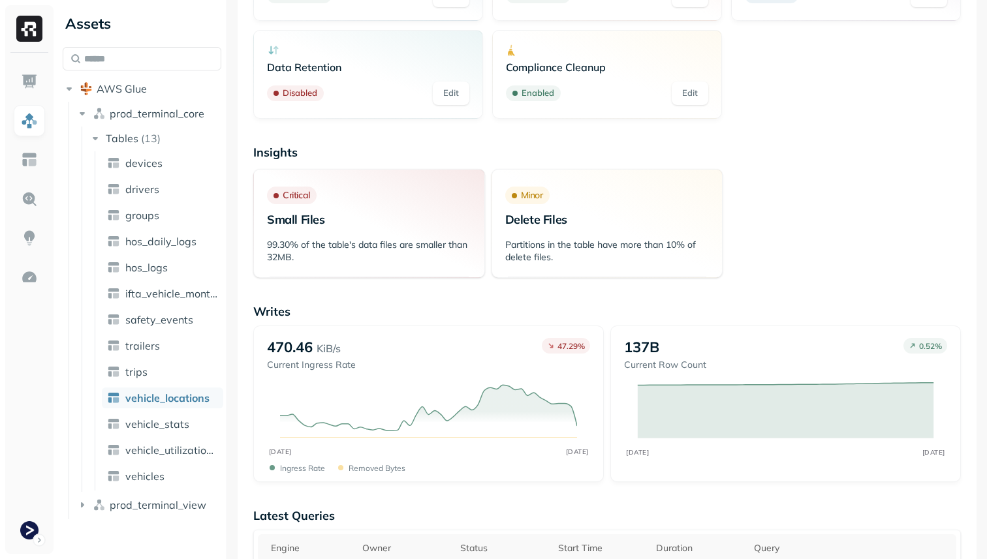
scroll to position [82, 0]
